Goal: Navigation & Orientation: Understand site structure

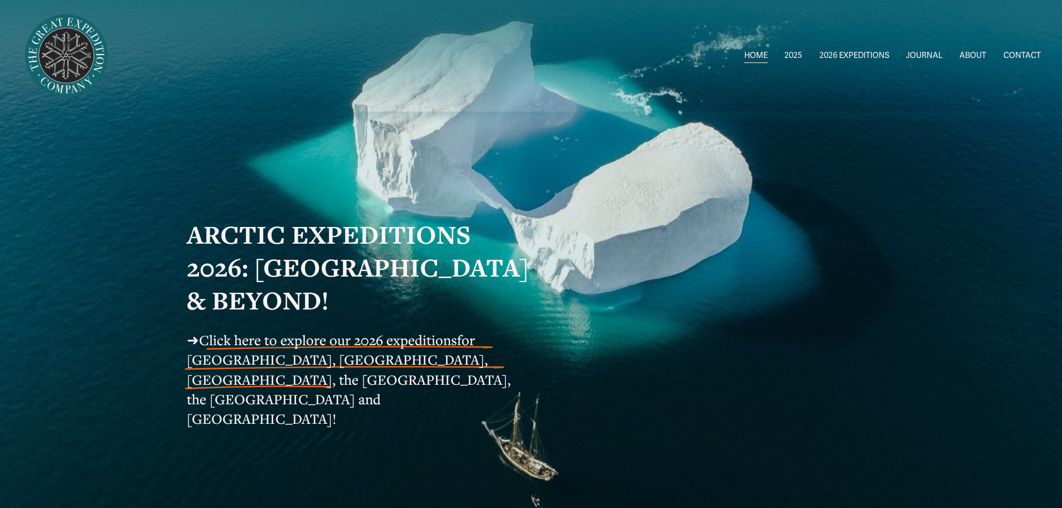
click at [978, 56] on link "ABOUT" at bounding box center [972, 56] width 27 height 16
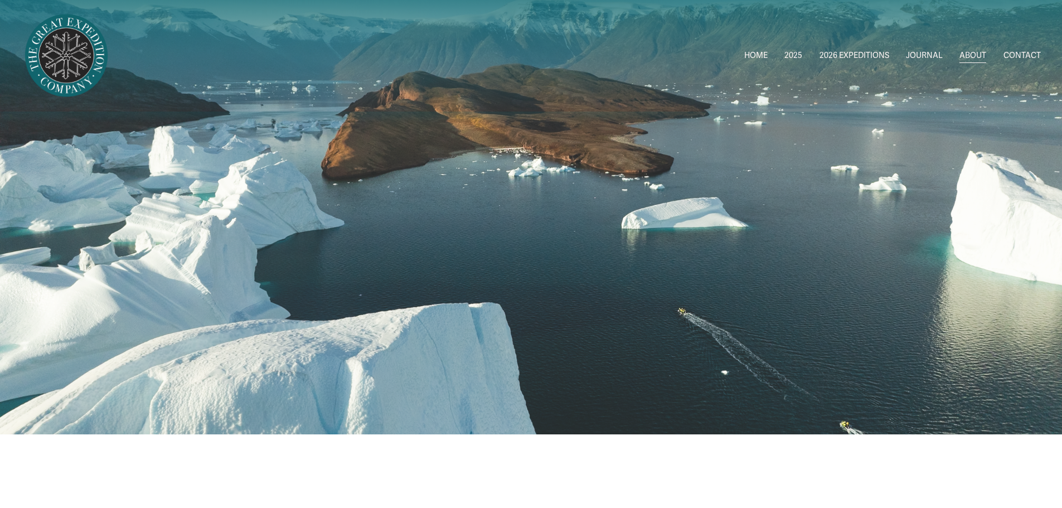
click at [925, 53] on link "JOURNAL" at bounding box center [924, 56] width 37 height 16
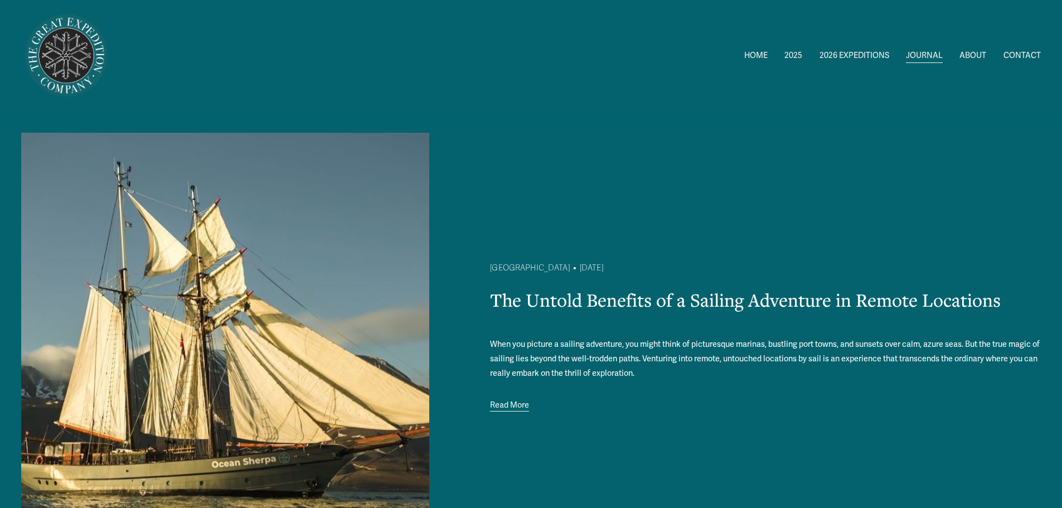
click at [0, 0] on span "[GEOGRAPHIC_DATA] to [GEOGRAPHIC_DATA]" at bounding box center [0, 0] width 0 height 0
click at [51, 46] on img at bounding box center [66, 56] width 90 height 90
